Goal: Feedback & Contribution: Leave review/rating

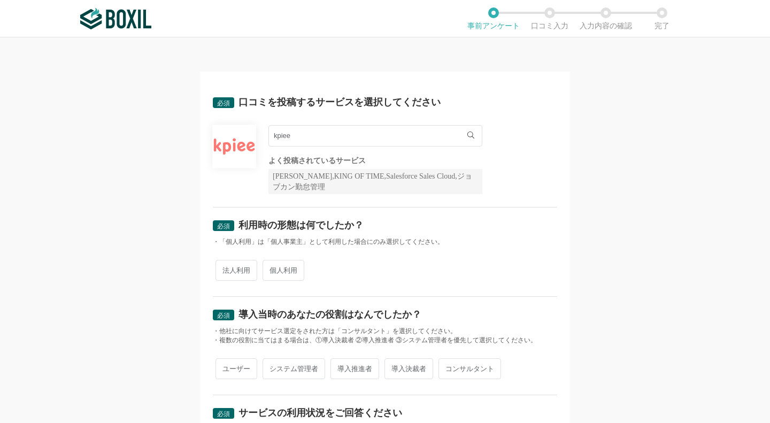
click at [239, 268] on span "法人利用" at bounding box center [236, 270] width 42 height 21
click at [225, 268] on input "法人利用" at bounding box center [221, 264] width 7 height 7
radio input "true"
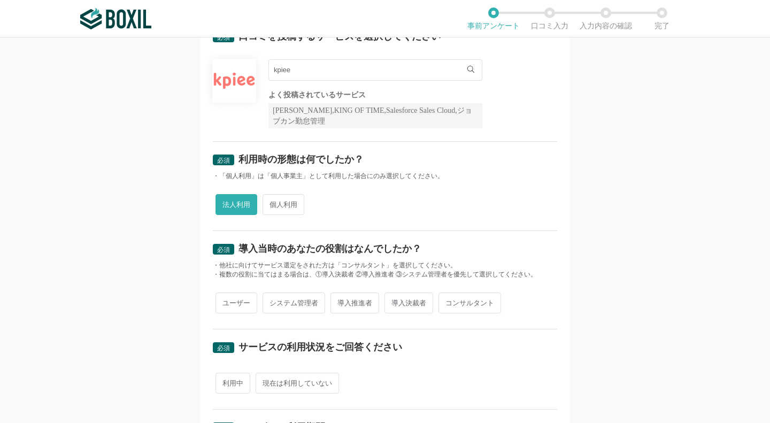
scroll to position [67, 0]
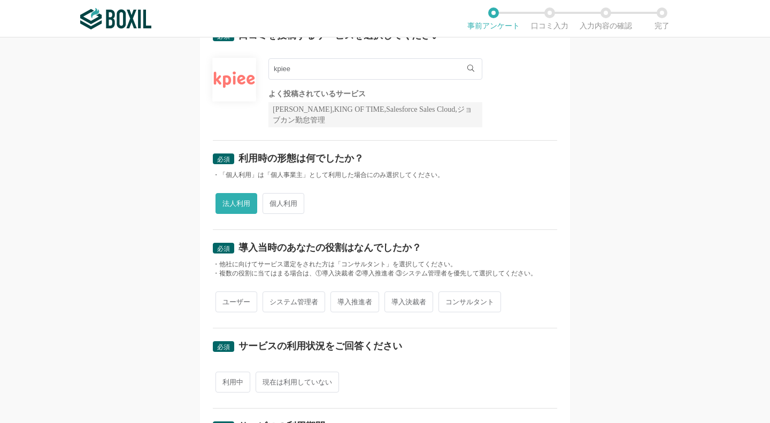
click at [285, 301] on span "システム管理者" at bounding box center [293, 301] width 63 height 21
click at [272, 300] on input "システム管理者" at bounding box center [268, 296] width 7 height 7
radio input "true"
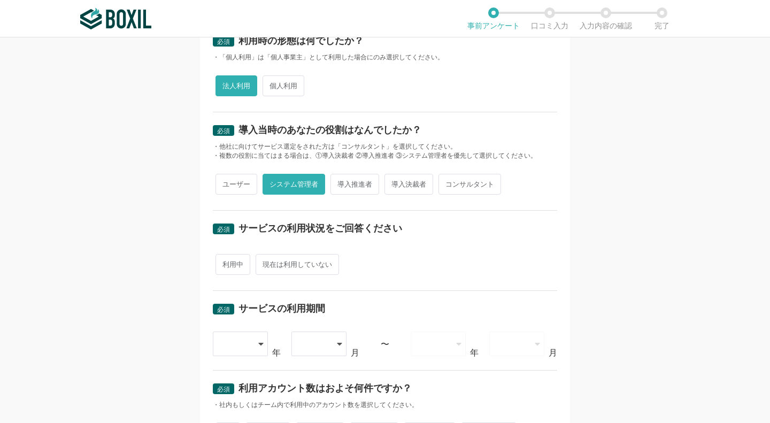
scroll to position [186, 0]
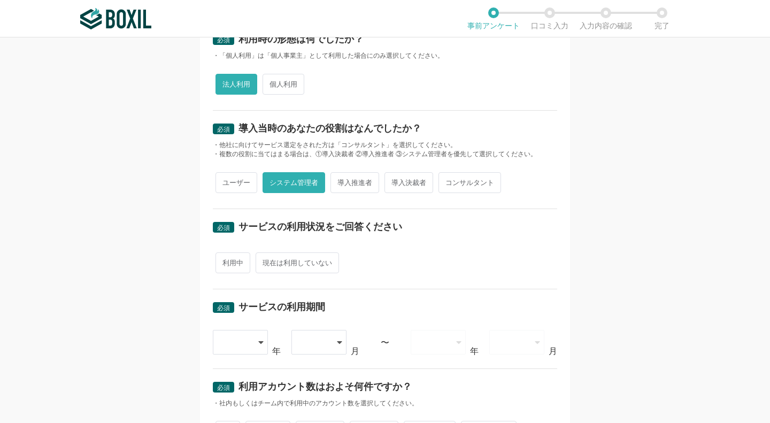
click at [232, 260] on span "利用中" at bounding box center [232, 262] width 35 height 21
click at [225, 260] on input "利用中" at bounding box center [221, 257] width 7 height 7
radio input "true"
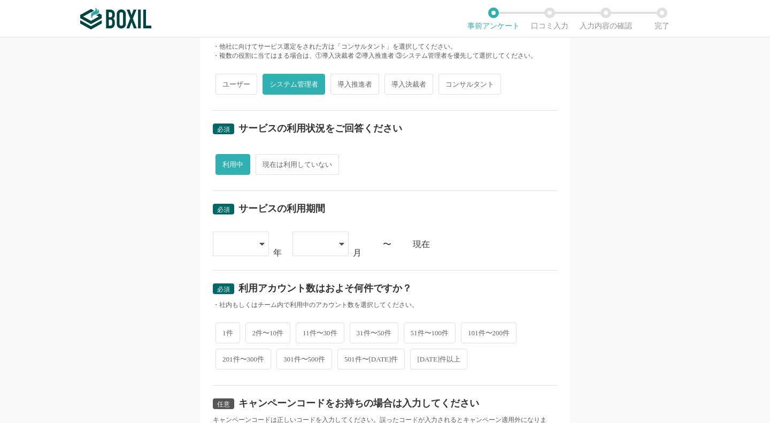
scroll to position [285, 0]
click at [259, 244] on icon at bounding box center [261, 243] width 5 height 9
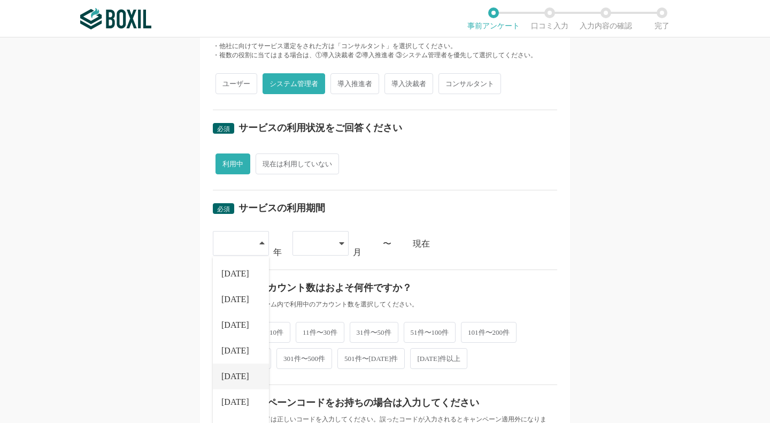
scroll to position [122, 0]
click at [226, 359] on li "[DATE]" at bounding box center [241, 357] width 56 height 26
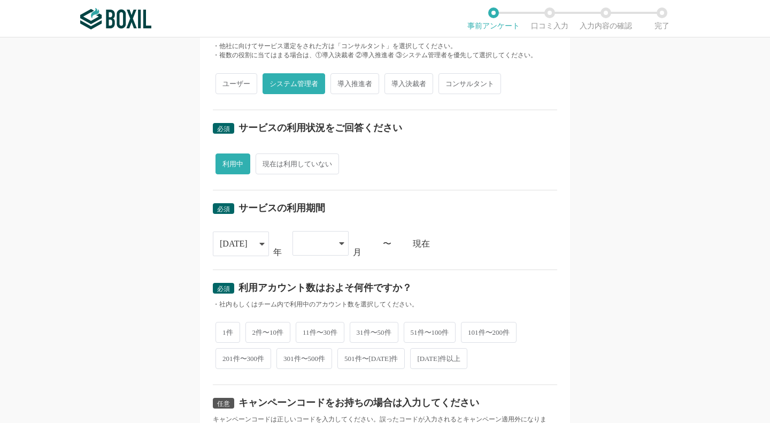
click at [316, 238] on div at bounding box center [315, 243] width 32 height 24
click at [312, 398] on li "12" at bounding box center [320, 409] width 56 height 26
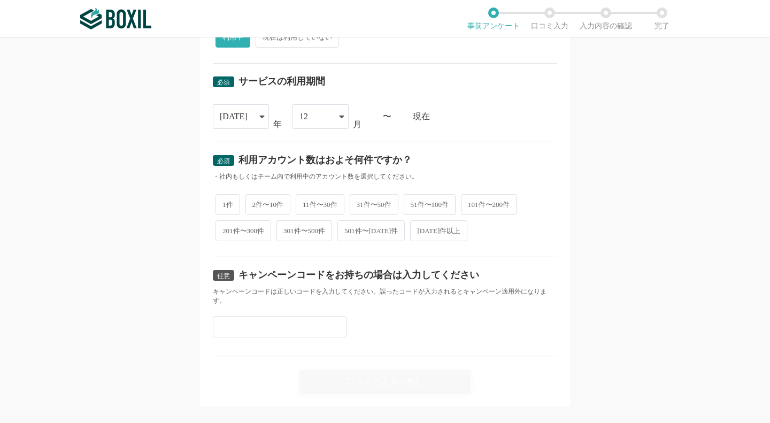
scroll to position [412, 0]
click at [258, 205] on span "2件〜10件" at bounding box center [267, 204] width 45 height 21
click at [255, 202] on input "2件〜10件" at bounding box center [251, 198] width 7 height 7
radio input "true"
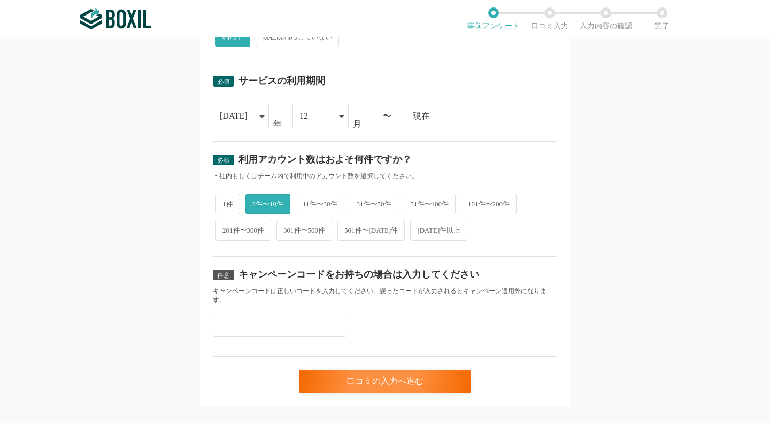
scroll to position [425, 0]
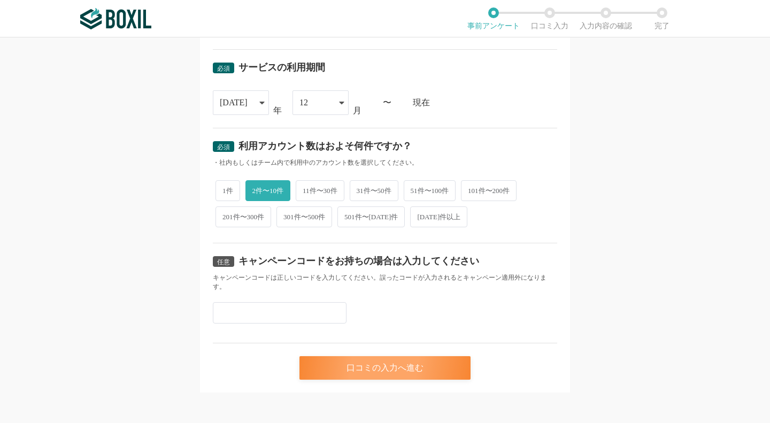
click at [370, 361] on div "口コミの入力へ進む" at bounding box center [384, 368] width 171 height 24
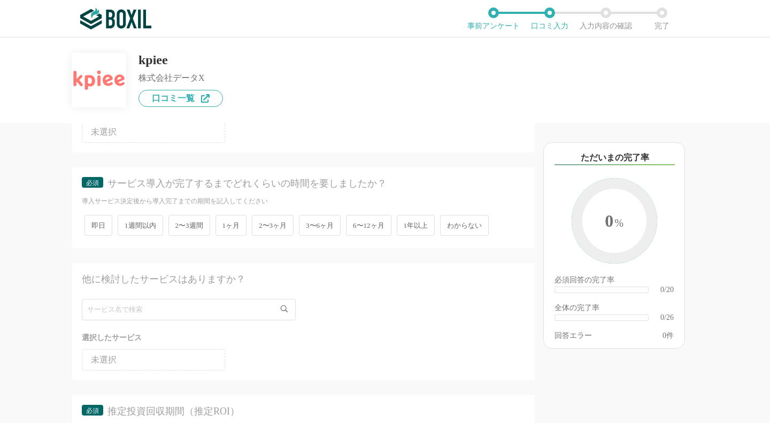
scroll to position [118, 0]
click at [222, 226] on span "1ヶ月" at bounding box center [231, 224] width 32 height 21
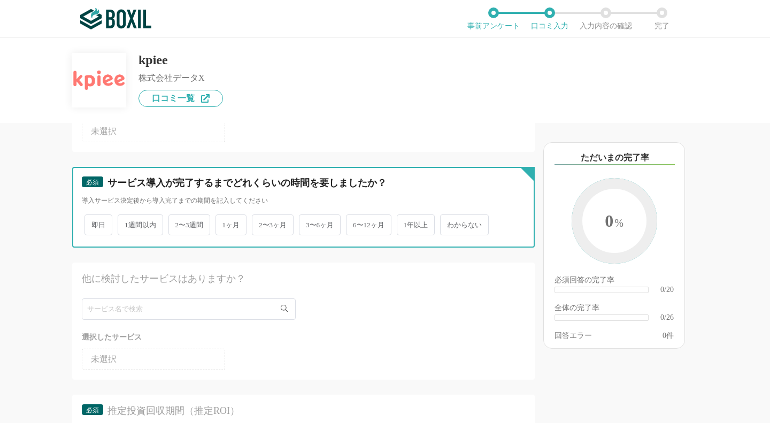
click at [222, 223] on input "1ヶ月" at bounding box center [221, 219] width 7 height 7
radio input "true"
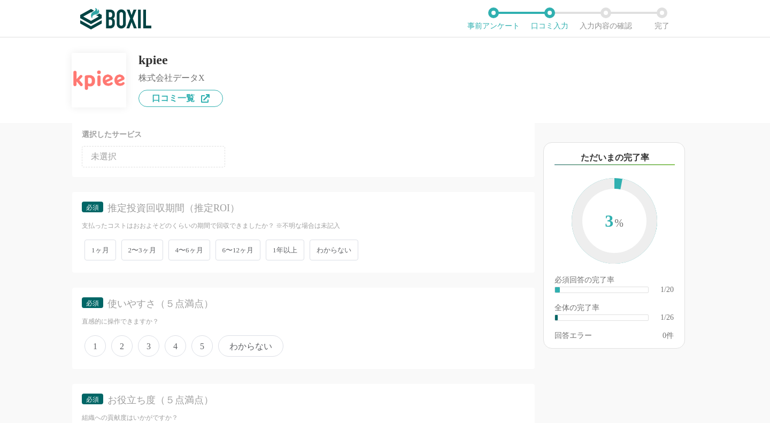
scroll to position [322, 0]
click at [319, 247] on span "わからない" at bounding box center [333, 248] width 49 height 21
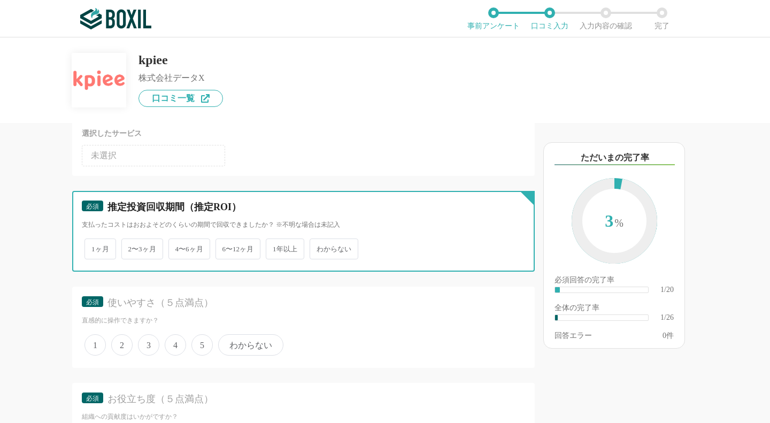
click at [319, 247] on input "わからない" at bounding box center [315, 243] width 7 height 7
radio input "true"
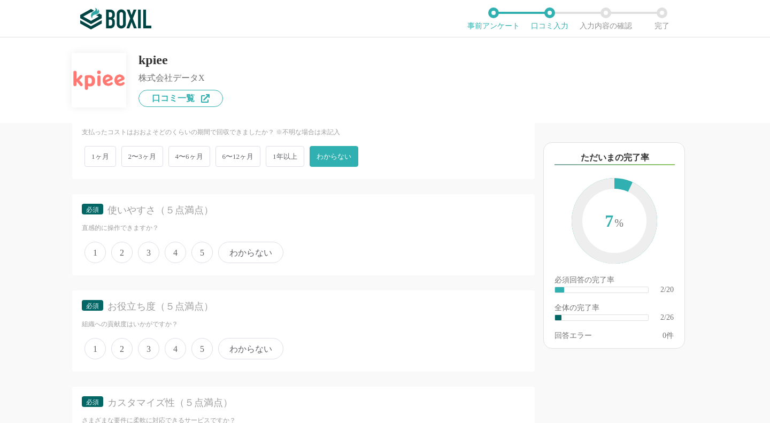
click at [173, 253] on span "4" at bounding box center [175, 252] width 21 height 21
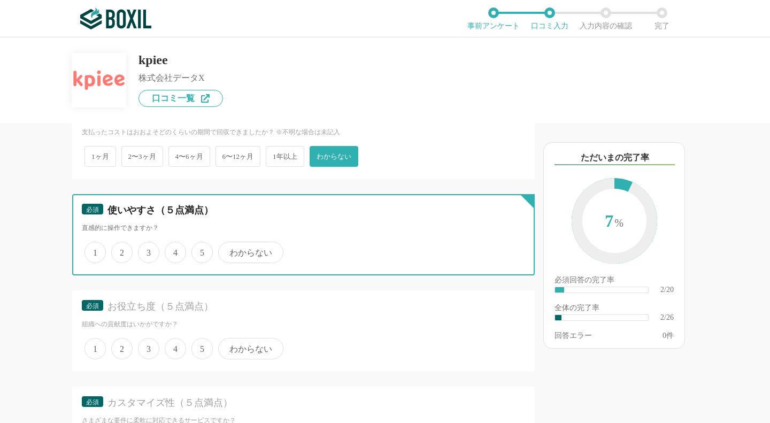
click at [173, 250] on input "4" at bounding box center [170, 246] width 7 height 7
radio input "true"
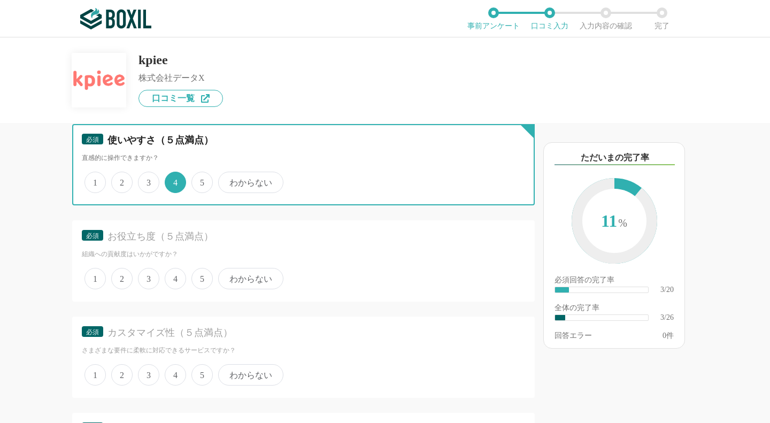
scroll to position [485, 0]
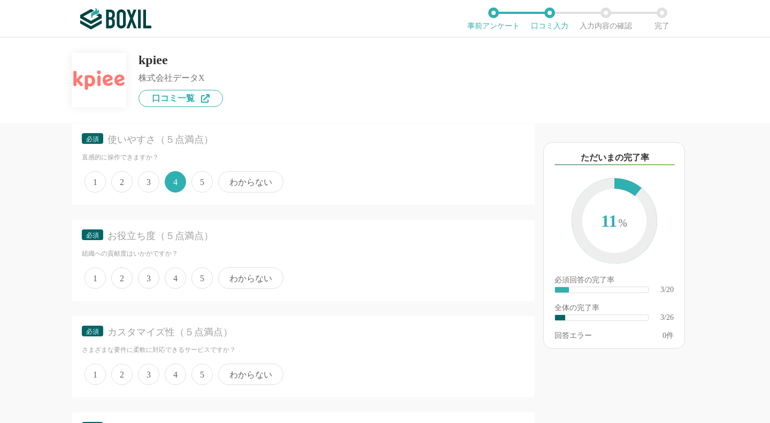
click at [192, 278] on span "5" at bounding box center [201, 277] width 21 height 21
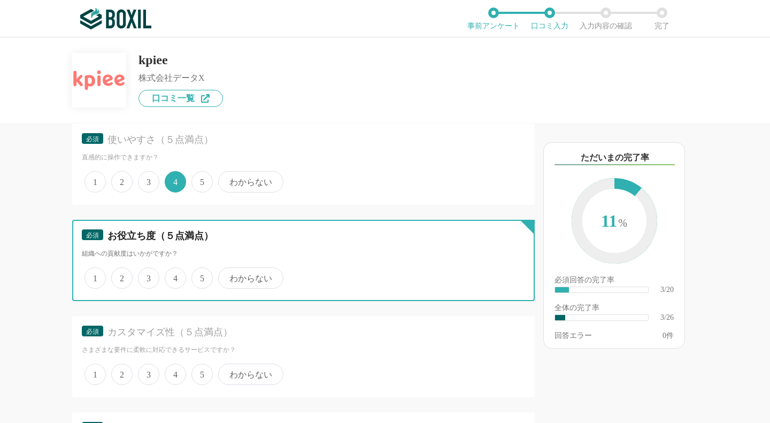
click at [194, 276] on input "5" at bounding box center [197, 272] width 7 height 7
radio input "true"
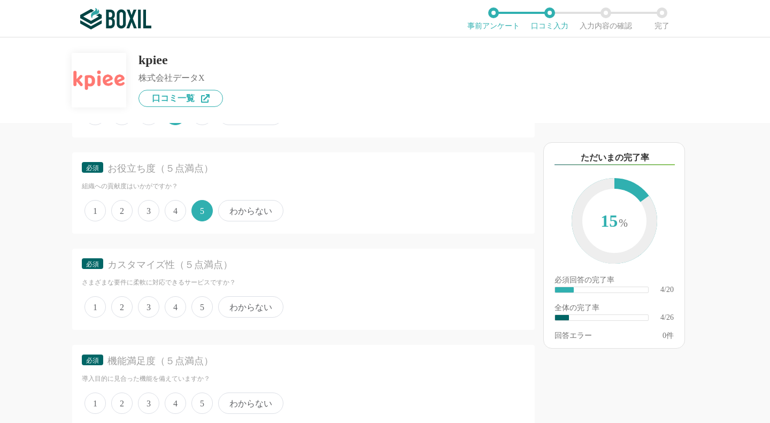
click at [200, 304] on span "5" at bounding box center [201, 306] width 21 height 21
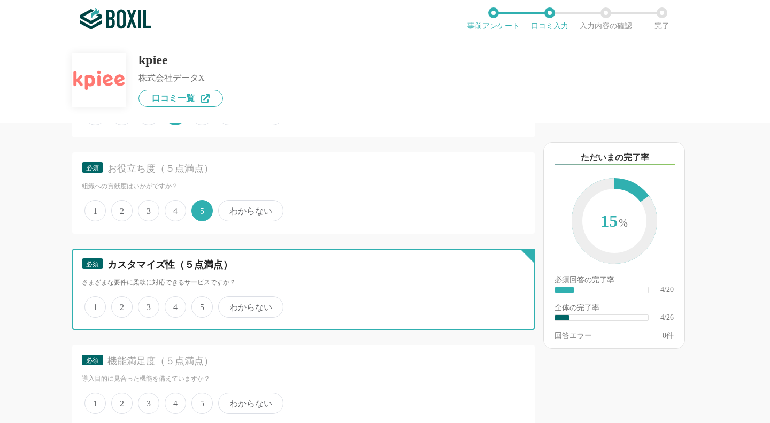
click at [200, 304] on input "5" at bounding box center [197, 301] width 7 height 7
radio input "true"
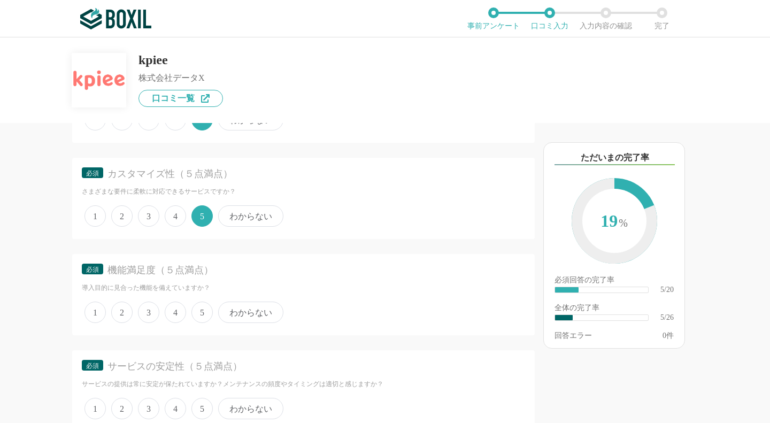
click at [149, 312] on span "3" at bounding box center [148, 311] width 21 height 21
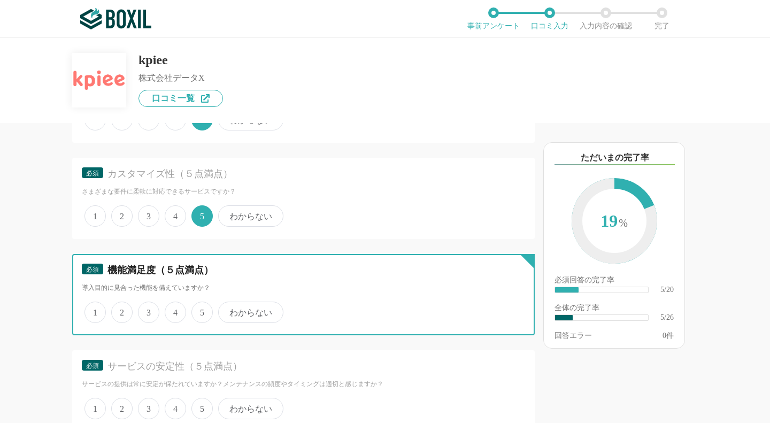
click at [148, 310] on input "3" at bounding box center [144, 306] width 7 height 7
radio input "true"
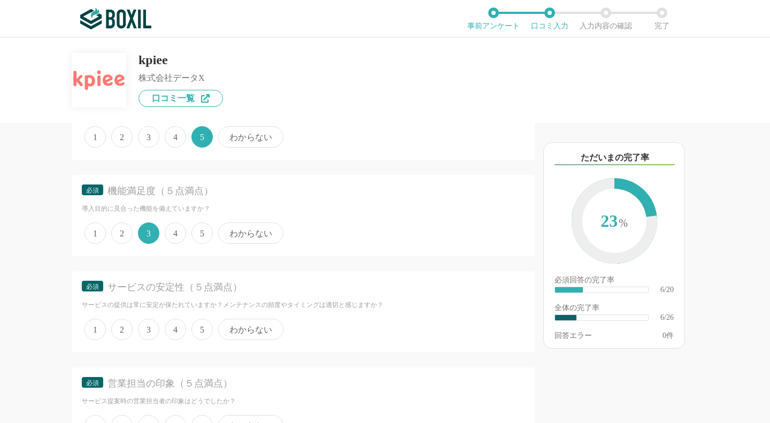
click at [175, 329] on span "4" at bounding box center [175, 329] width 21 height 21
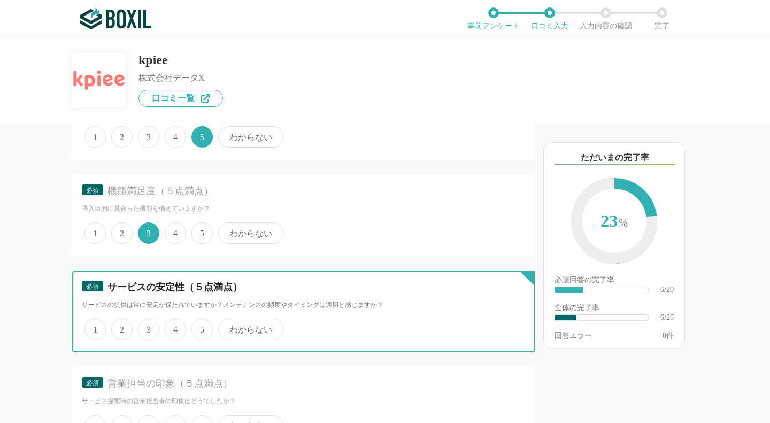
click at [174, 327] on input "4" at bounding box center [170, 323] width 7 height 7
radio input "true"
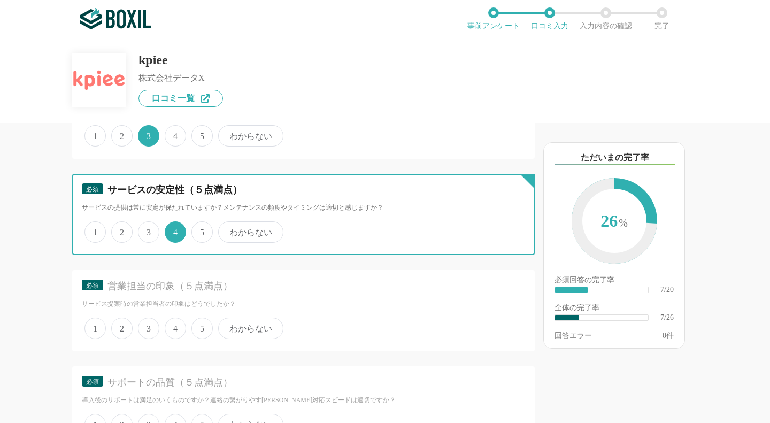
scroll to position [823, 0]
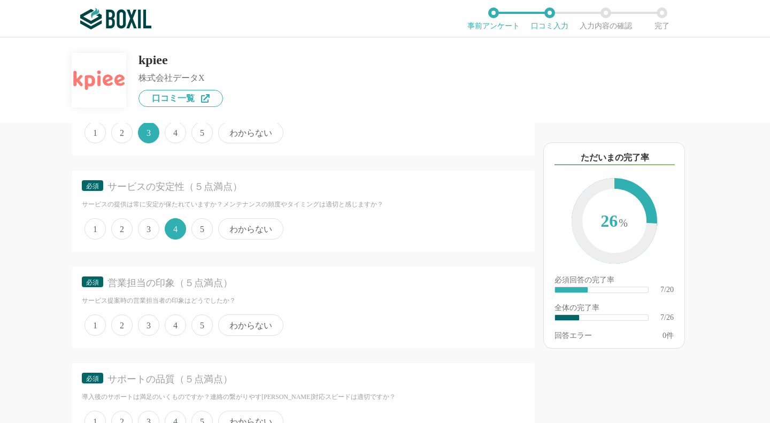
click at [202, 321] on span "5" at bounding box center [201, 324] width 21 height 21
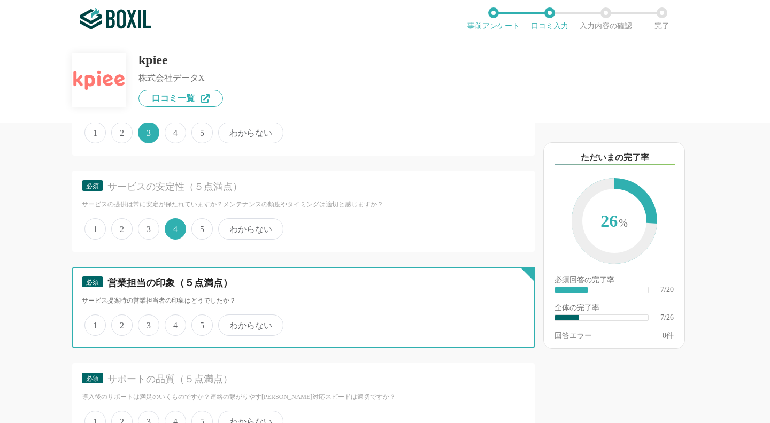
click at [201, 321] on input "5" at bounding box center [197, 319] width 7 height 7
radio input "true"
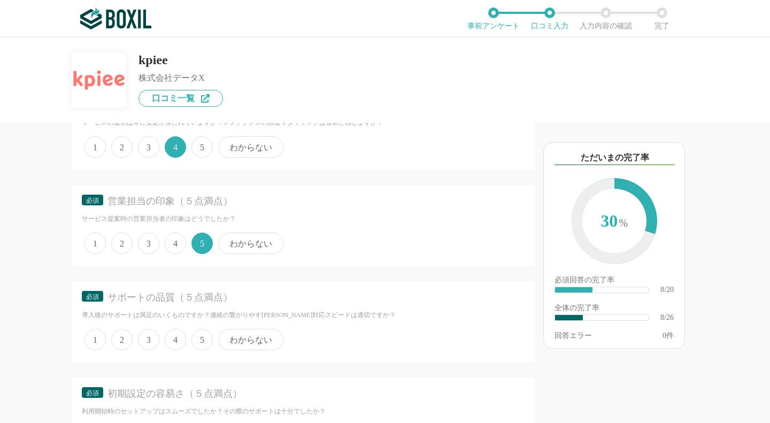
click at [175, 343] on span "4" at bounding box center [175, 339] width 21 height 21
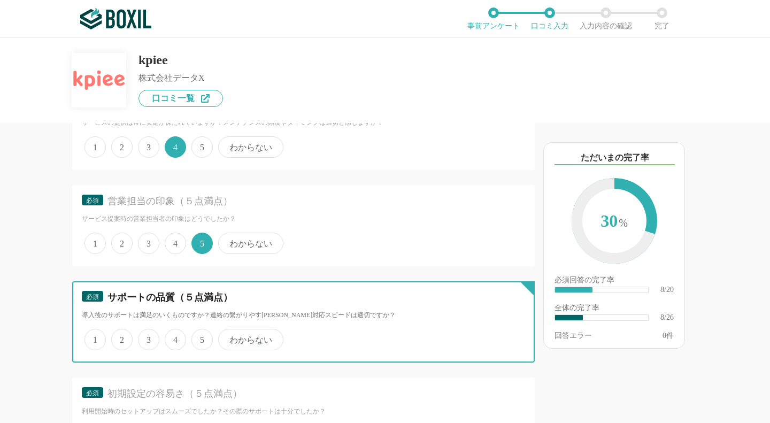
click at [174, 337] on input "4" at bounding box center [170, 333] width 7 height 7
radio input "true"
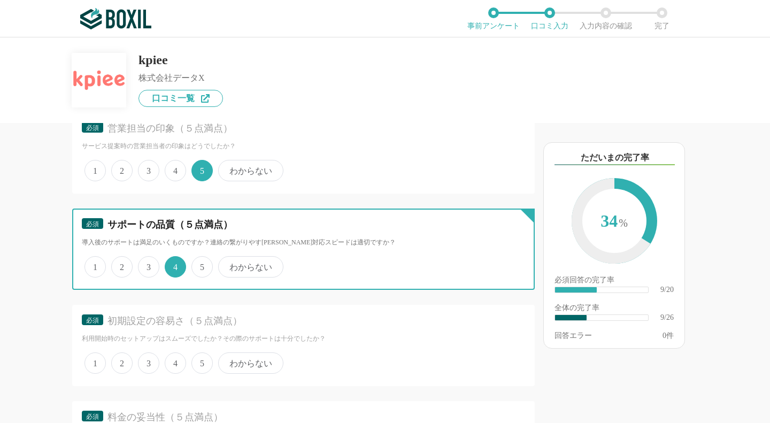
scroll to position [978, 0]
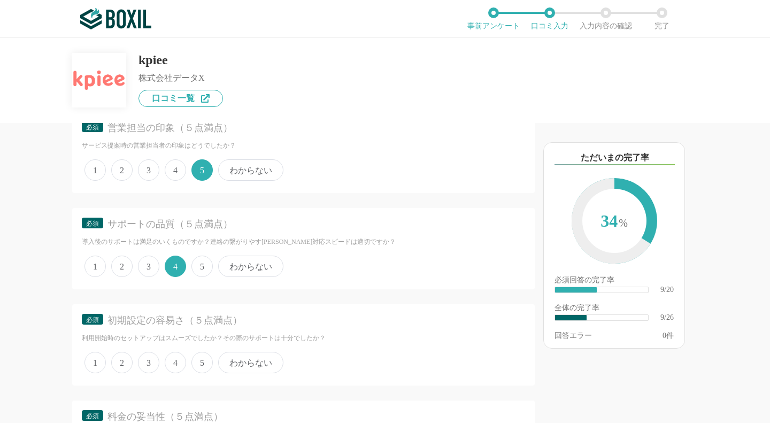
click at [118, 359] on span "2" at bounding box center [121, 362] width 21 height 21
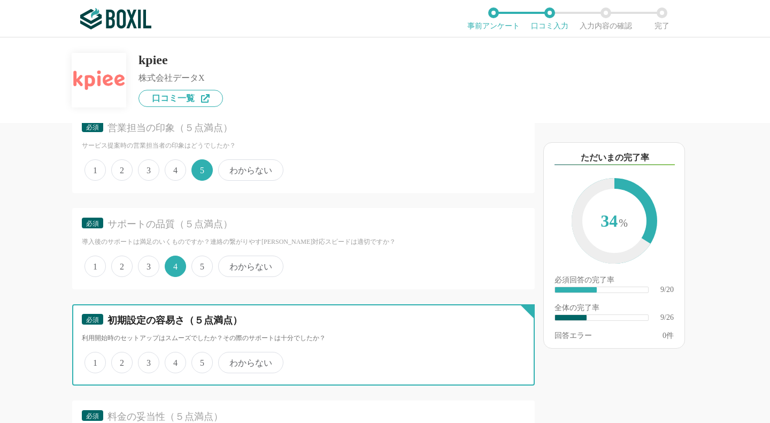
click at [118, 359] on input "2" at bounding box center [117, 356] width 7 height 7
radio input "true"
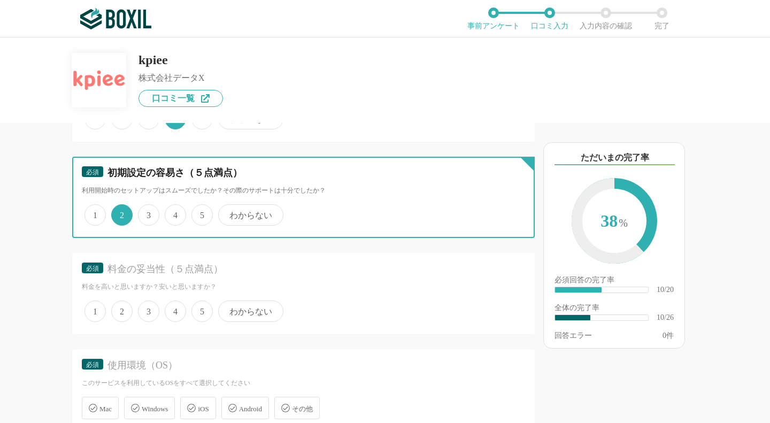
scroll to position [1128, 0]
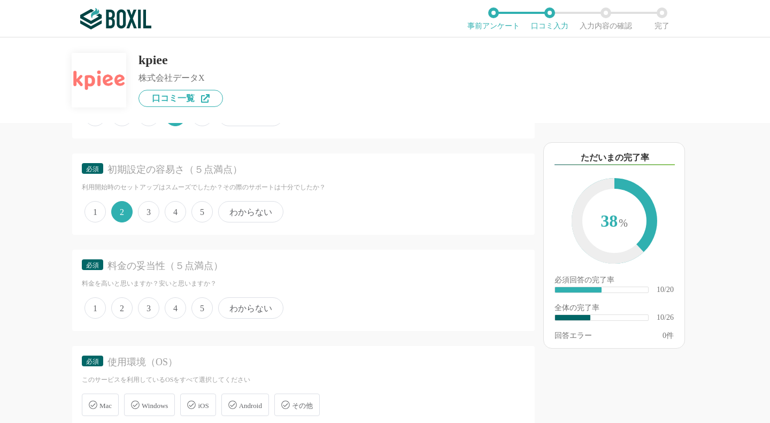
click at [122, 309] on span "2" at bounding box center [121, 307] width 21 height 21
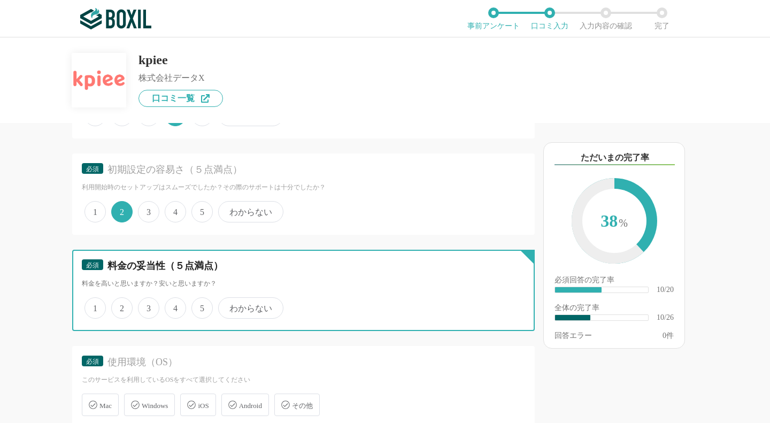
click at [121, 306] on input "2" at bounding box center [117, 302] width 7 height 7
radio input "true"
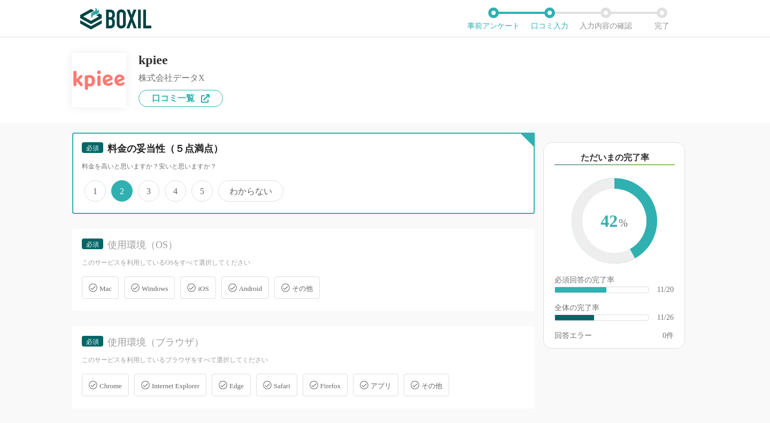
scroll to position [1247, 0]
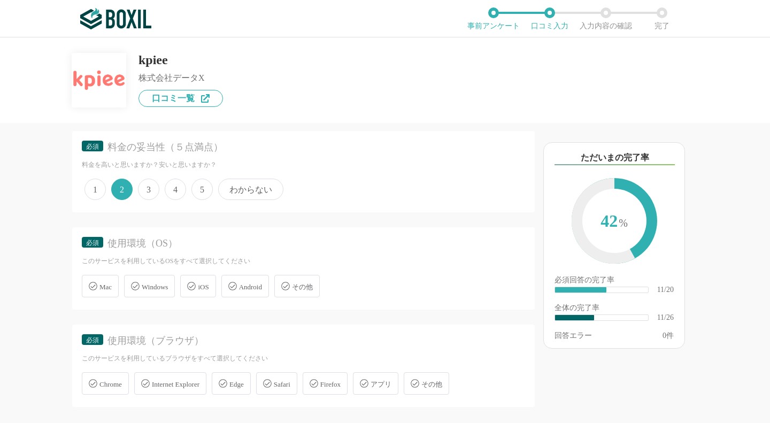
click at [137, 289] on div "Windows" at bounding box center [149, 286] width 51 height 22
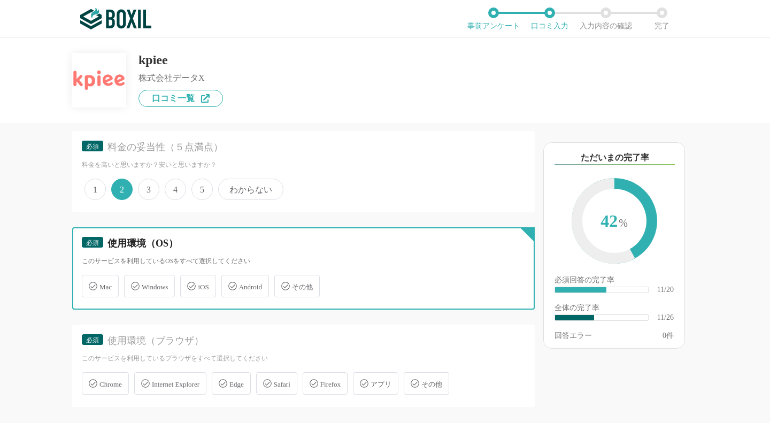
click at [133, 283] on input "Windows" at bounding box center [129, 279] width 7 height 7
checkbox input "true"
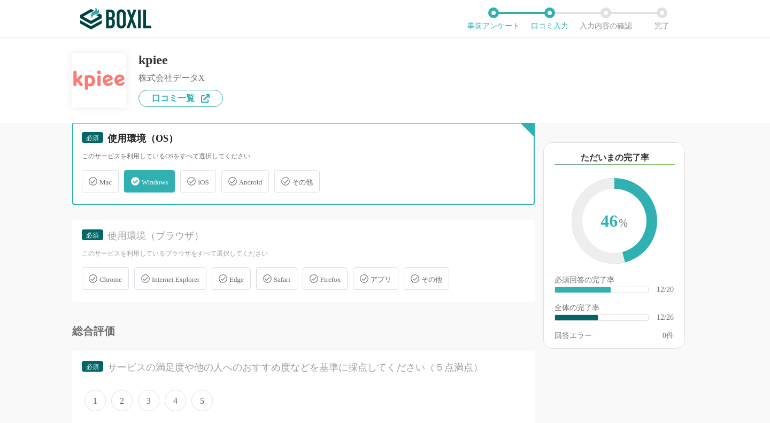
scroll to position [1352, 0]
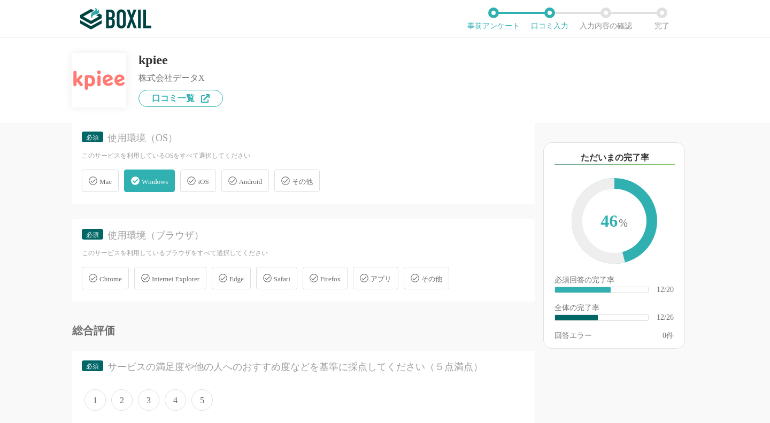
click at [109, 278] on span "Chrome" at bounding box center [110, 279] width 22 height 8
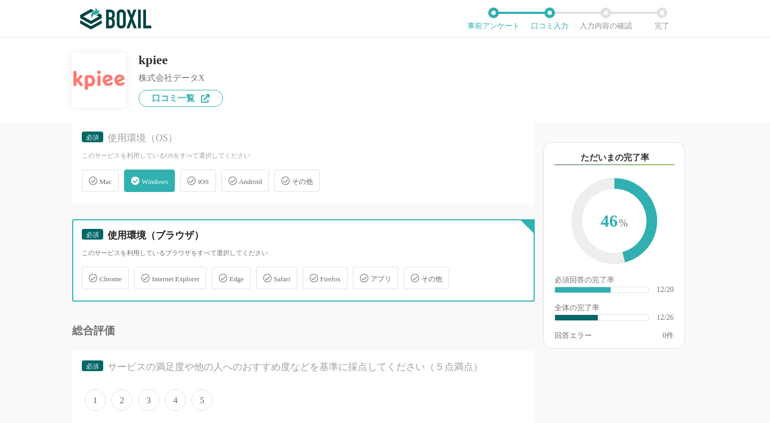
click at [91, 275] on input "Chrome" at bounding box center [87, 271] width 7 height 7
checkbox input "true"
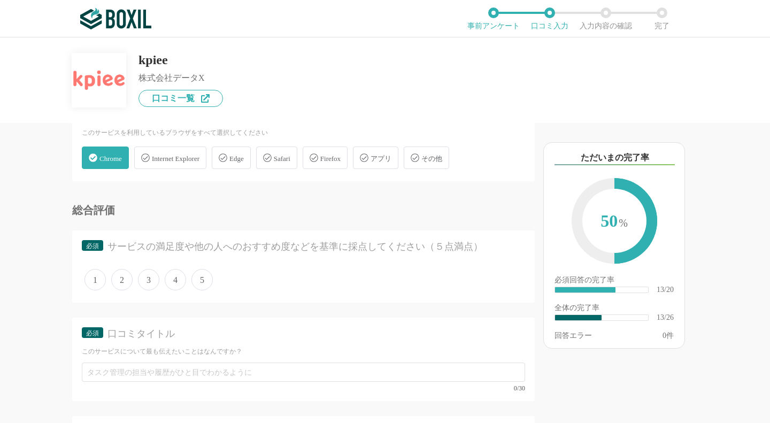
click at [168, 280] on span "4" at bounding box center [175, 279] width 21 height 21
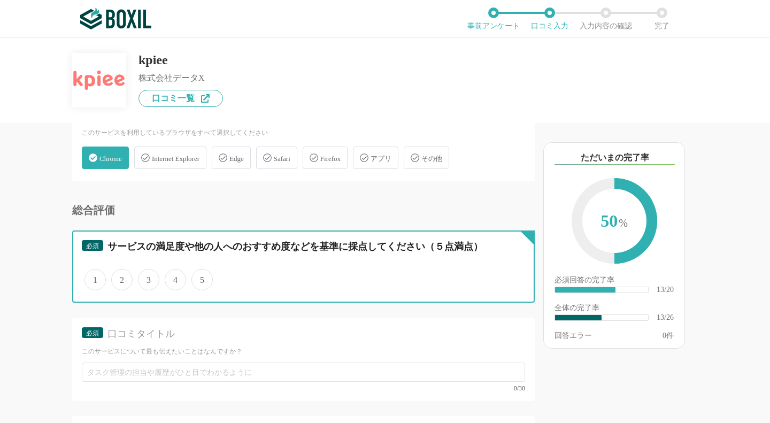
click at [168, 277] on input "4" at bounding box center [170, 273] width 7 height 7
radio input "true"
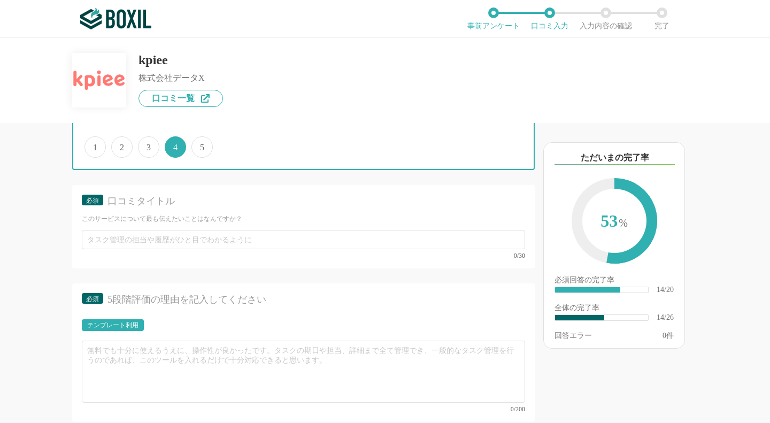
scroll to position [1606, 0]
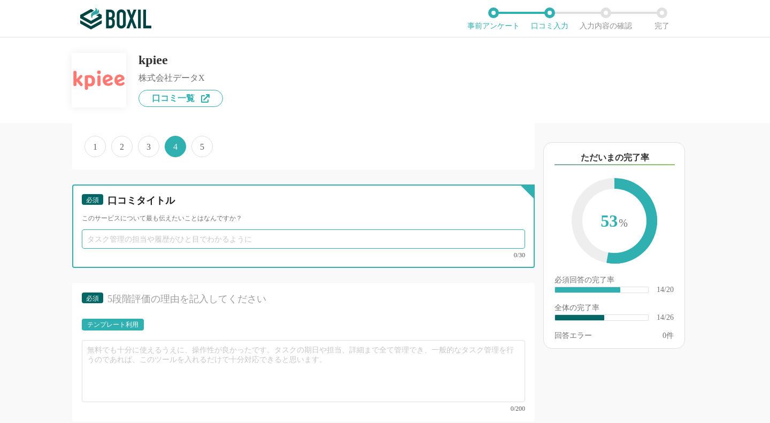
click at [150, 240] on input "text" at bounding box center [303, 238] width 443 height 19
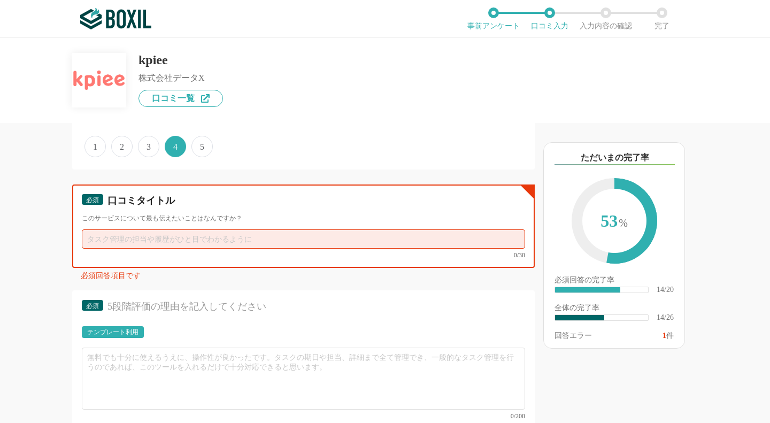
click at [195, 235] on input "text" at bounding box center [303, 238] width 443 height 19
paste input "工数をかけずに競合比較ができ自社の強み弱みを把握できた"
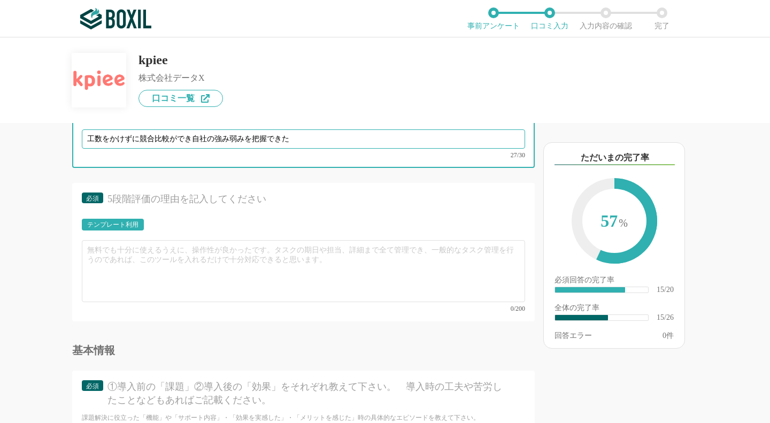
scroll to position [1707, 0]
type input "工数をかけずに競合比較ができ自社の強み弱みを把握できた"
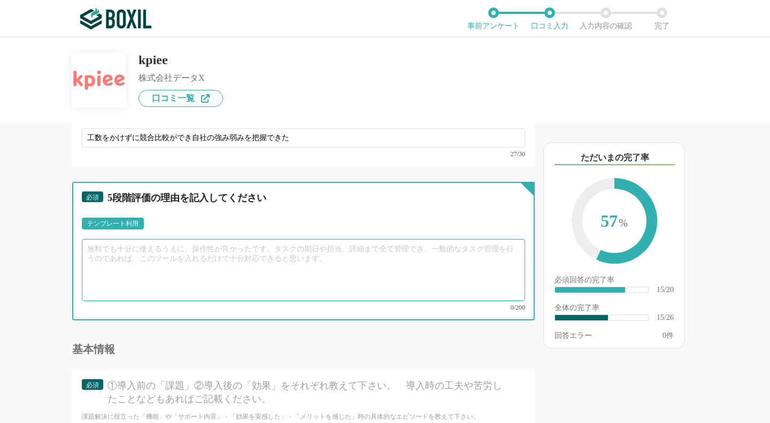
click at [167, 259] on textarea at bounding box center [303, 270] width 443 height 62
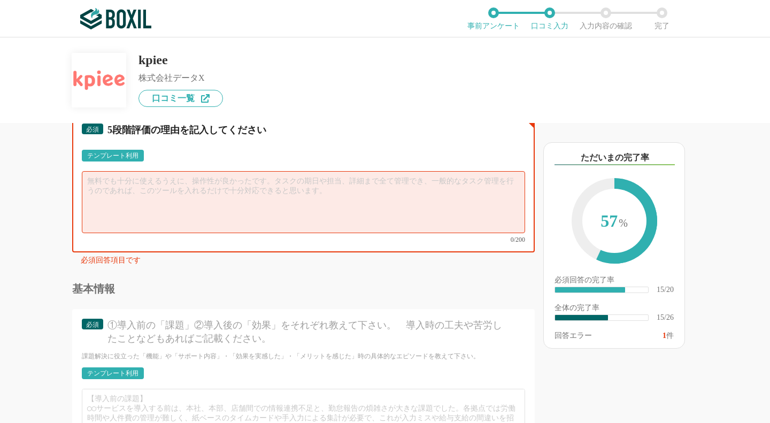
scroll to position [1777, 0]
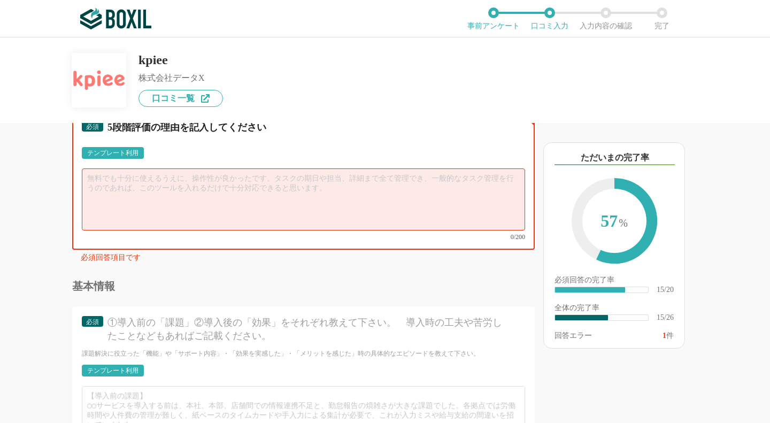
click at [207, 179] on textarea at bounding box center [303, 199] width 443 height 62
paste textarea "競合分析やエクイティ・ストーリー作成を今まで一人で実施していたが、 kpieeを入れてからは数値化の部分を全部サポート範囲で対応してもらえるようになった。 結…"
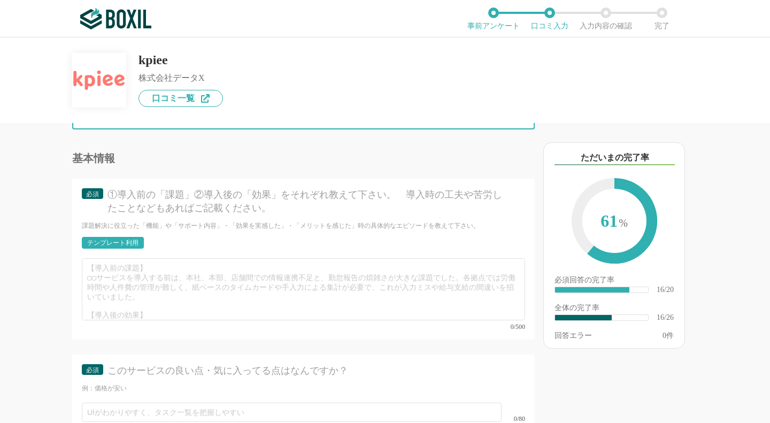
scroll to position [1908, 0]
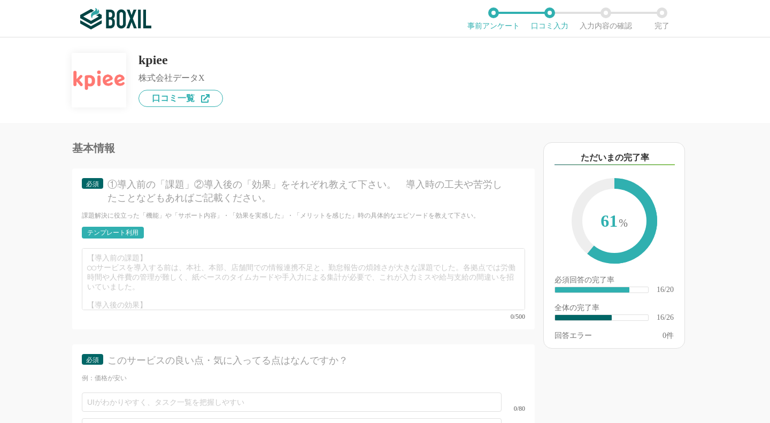
type textarea "競合分析やエクイティ・ストーリー作成を今まで一人で実施していたが、 kpieeを入れてからは数値化の部分を全部サポート範囲で対応してもらえるようになった。 結…"
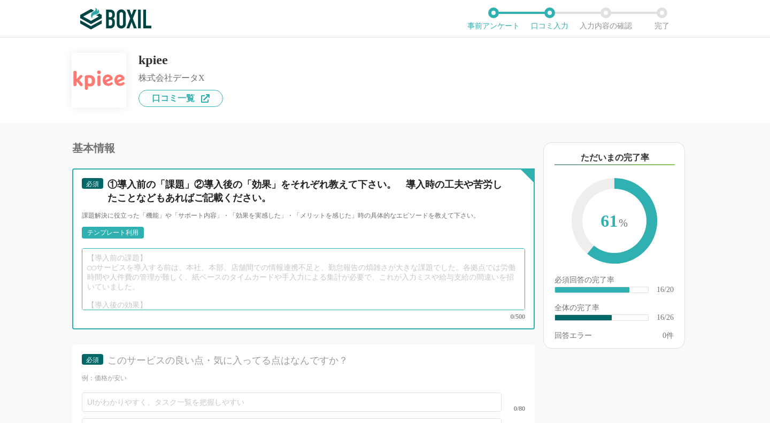
click at [190, 261] on textarea at bounding box center [303, 279] width 443 height 62
paste textarea "情報収集だけじゃなくて、付加価値あるサポートを受けられます。 こちらから「この数値を見たい」と細かく伝えなくても、アウトプットのイメージと手元のデータを渡せば…"
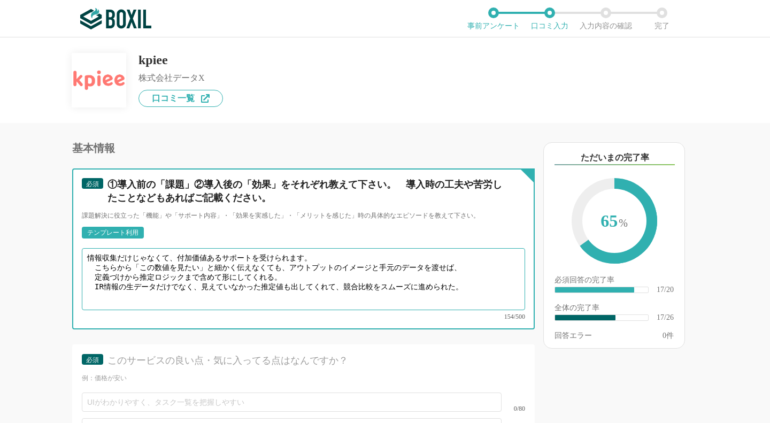
click at [96, 256] on textarea "情報収集だけじゃなくて、付加価値あるサポートを受けられます。 こちらから「この数値を見たい」と細かく伝えなくても、アウトプットのイメージと手元のデータを渡せば…" at bounding box center [303, 279] width 443 height 62
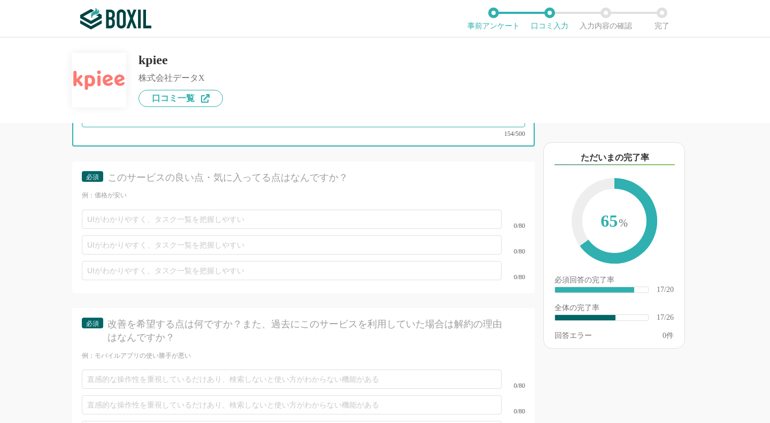
scroll to position [2091, 0]
type textarea "情報収集だけじゃなくて、付加価値あるサポートを受けられます。 こちらから「この数値を見たい」と細かく伝えなくても、アウトプットのイメージと手元のデータを渡せば…"
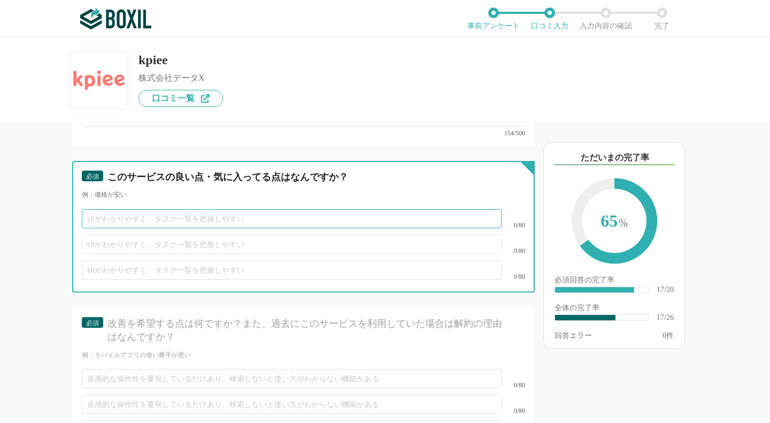
click at [146, 209] on input "text" at bounding box center [292, 218] width 420 height 19
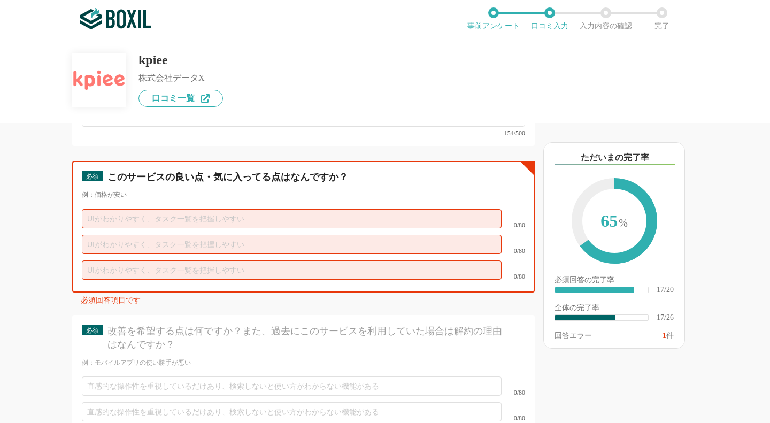
click at [181, 209] on input "text" at bounding box center [292, 218] width 420 height 19
paste input "能動的な提案"
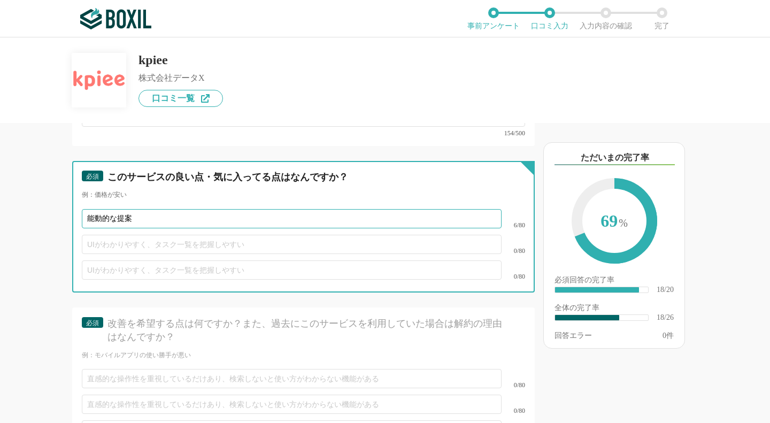
type input "能動的な提案"
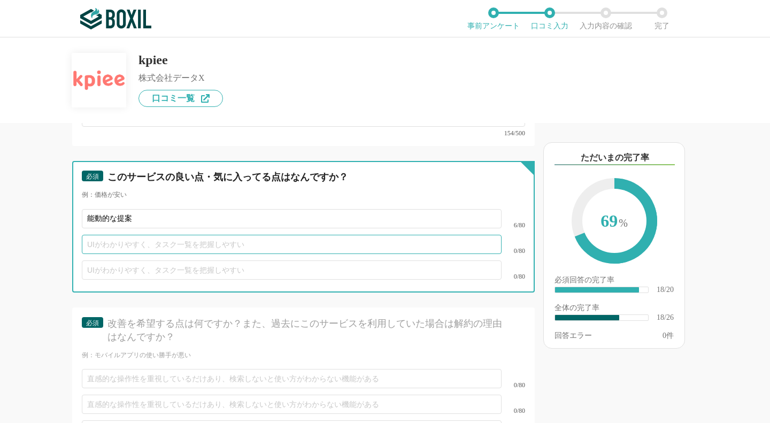
click at [167, 235] on input "text" at bounding box center [292, 244] width 420 height 19
paste input "手厚いサポート体制"
click at [100, 235] on input "手厚いサポート体制" at bounding box center [292, 244] width 420 height 19
type input "手厚いサポート体制"
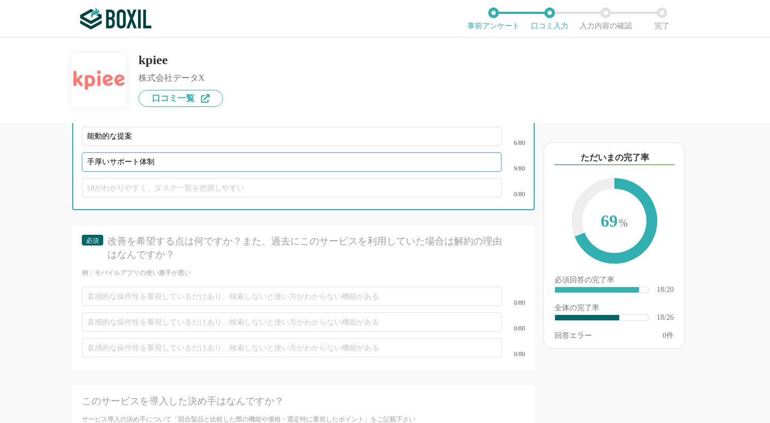
scroll to position [2205, 0]
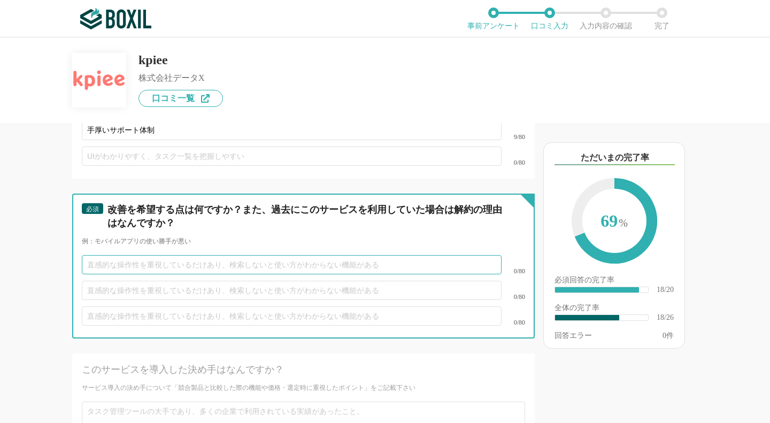
click at [121, 255] on input "text" at bounding box center [292, 264] width 420 height 19
paste input "業界別によく見られる指標をパッケージ化して、お品書き的に提示してくれる資料があると助かります。 　次にどんなレポートを出すか検討するのが早く進むと感じます。"
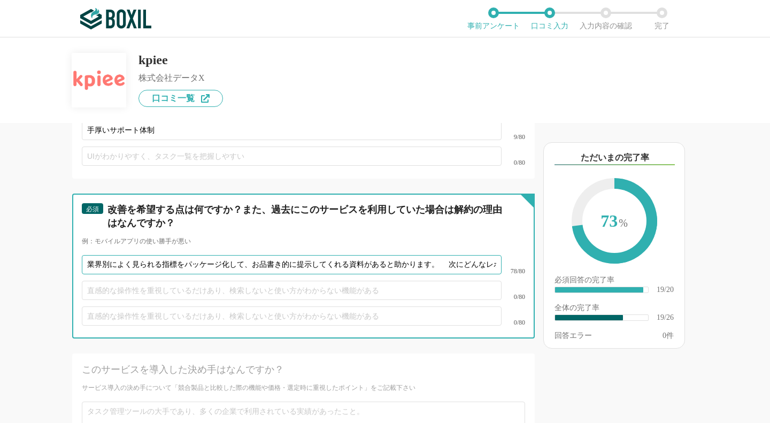
scroll to position [0, 174]
click at [258, 255] on input "業界別によく見られる指標をパッケージ化して、お品書き的に提示してくれる資料があると助かります。 　次にどんなレポートを出すか検討するのが早く進むと感じます。" at bounding box center [292, 264] width 420 height 19
type input "業界別によく見られる指標をパッケージ化して、お品書き的に提示してくれる資料があると助かります。"
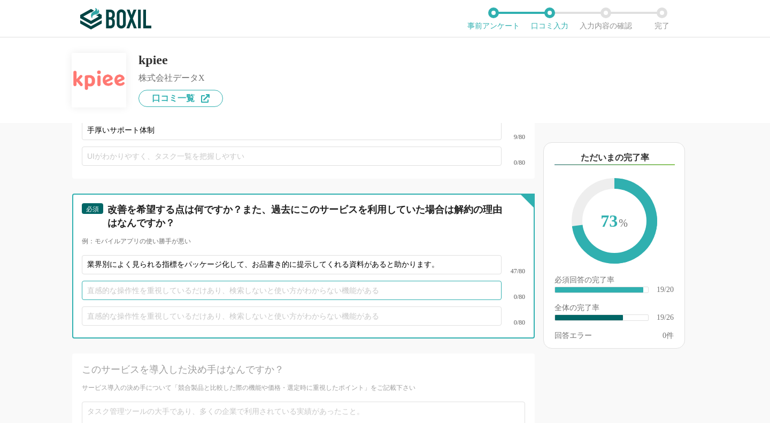
click at [228, 281] on input "text" at bounding box center [292, 290] width 420 height 19
paste input "次にどんなレポートを出すか検討するのが早く進むと感じます。"
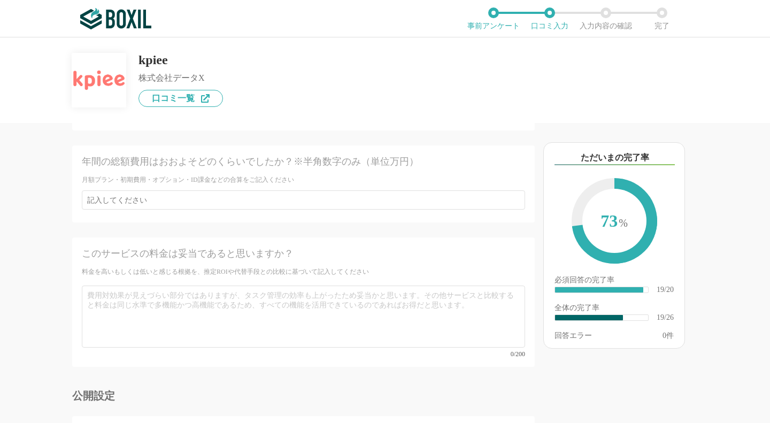
scroll to position [2748, 0]
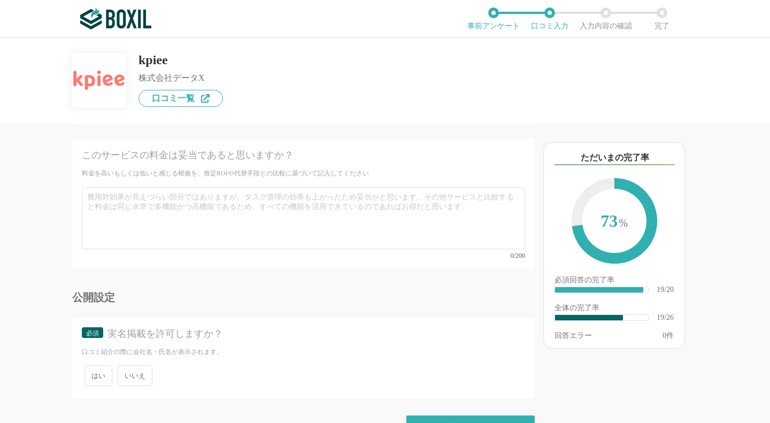
type input "次にどんなレポートを出すか検討するのが早く進むと感じます。"
click at [142, 365] on span "いいえ" at bounding box center [135, 375] width 35 height 21
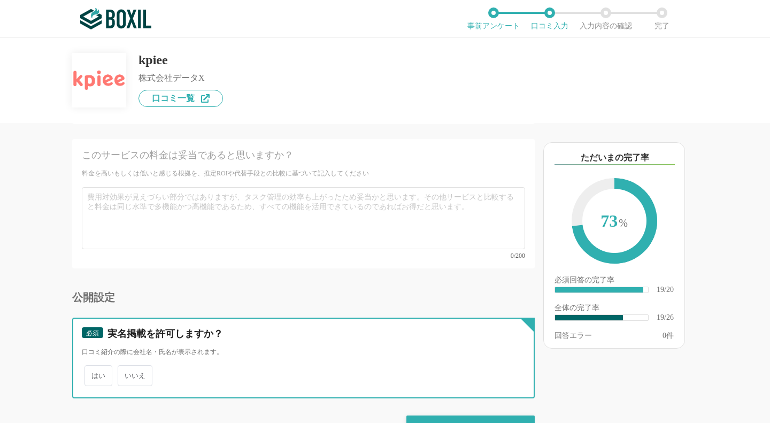
click at [127, 367] on input "いいえ" at bounding box center [123, 370] width 7 height 7
radio input "true"
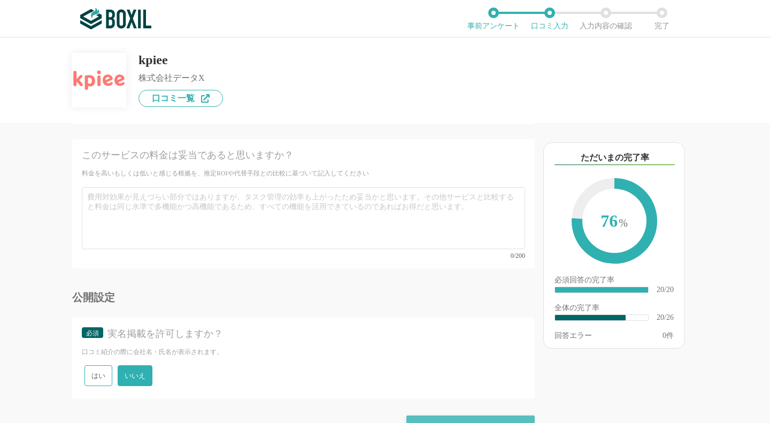
click at [423, 415] on div "確認画面に進む" at bounding box center [470, 427] width 128 height 24
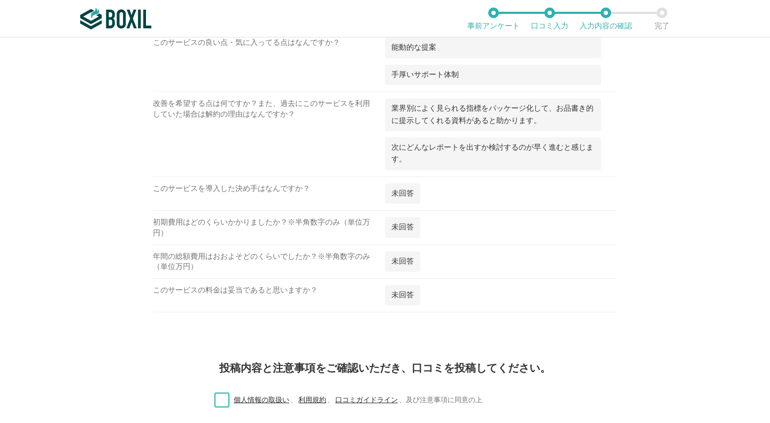
scroll to position [1128, 0]
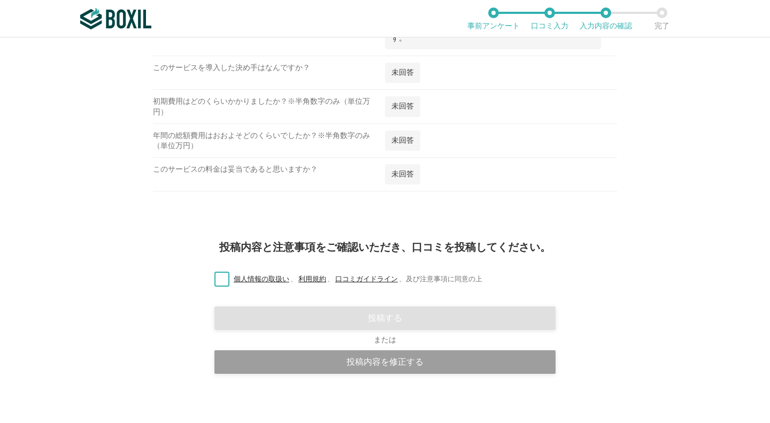
click at [221, 274] on label "個人情報の取扱い 、 利用規約 、 口コミガイドライン 、 及び注意事項に同意の上" at bounding box center [344, 279] width 276 height 11
click at [0, 0] on input "個人情報の取扱い 、 利用規約 、 口コミガイドライン 、 及び注意事項に同意の上" at bounding box center [0, 0] width 0 height 0
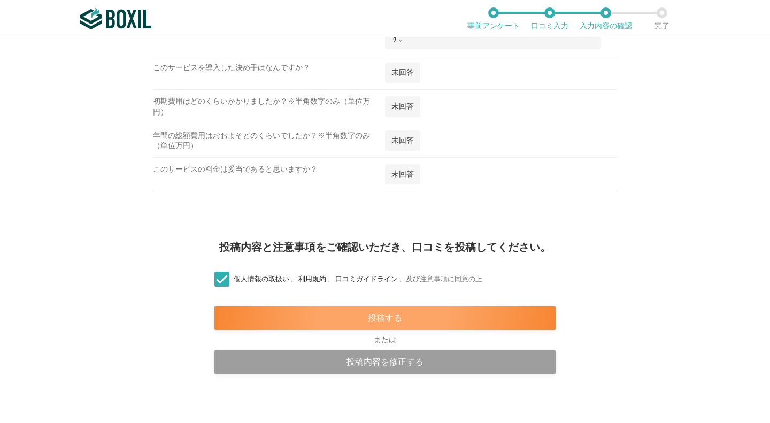
click at [326, 312] on div "投稿する" at bounding box center [384, 318] width 341 height 24
